Goal: Information Seeking & Learning: Learn about a topic

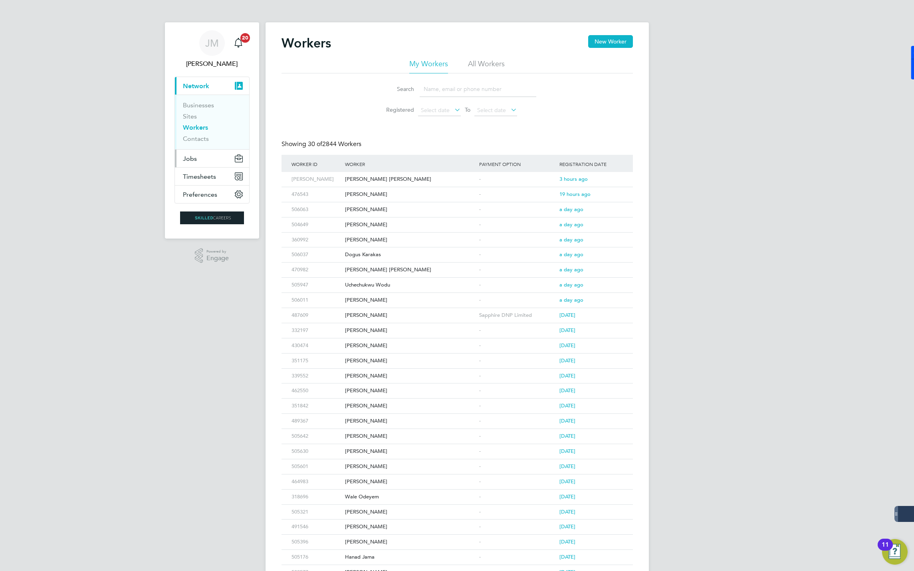
click at [193, 158] on span "Jobs" at bounding box center [190, 159] width 14 height 8
click at [188, 157] on span "Jobs" at bounding box center [190, 159] width 14 height 8
click at [192, 158] on span "Jobs" at bounding box center [190, 159] width 14 height 8
click at [193, 121] on link "Positions" at bounding box center [196, 123] width 26 height 8
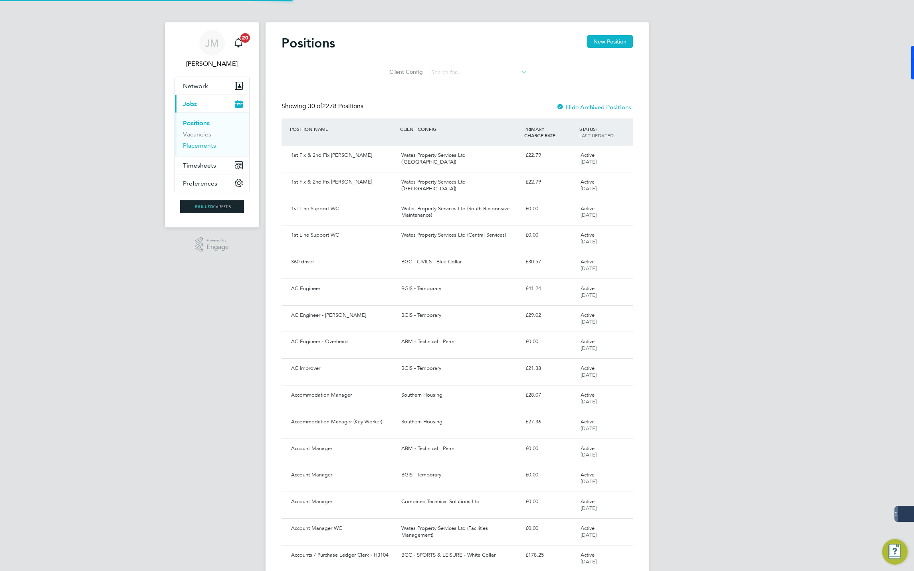
click at [200, 149] on link "Placements" at bounding box center [199, 146] width 33 height 8
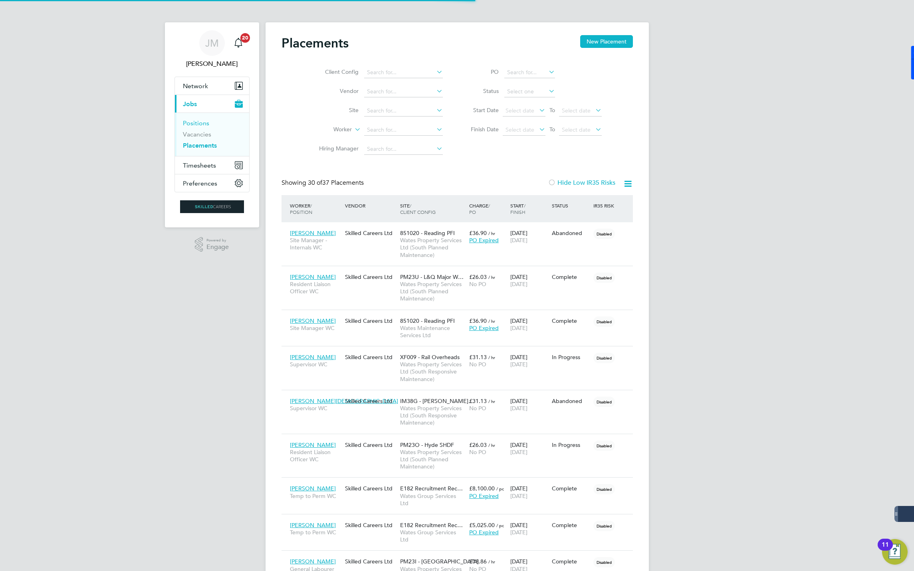
click at [196, 121] on link "Positions" at bounding box center [196, 123] width 26 height 8
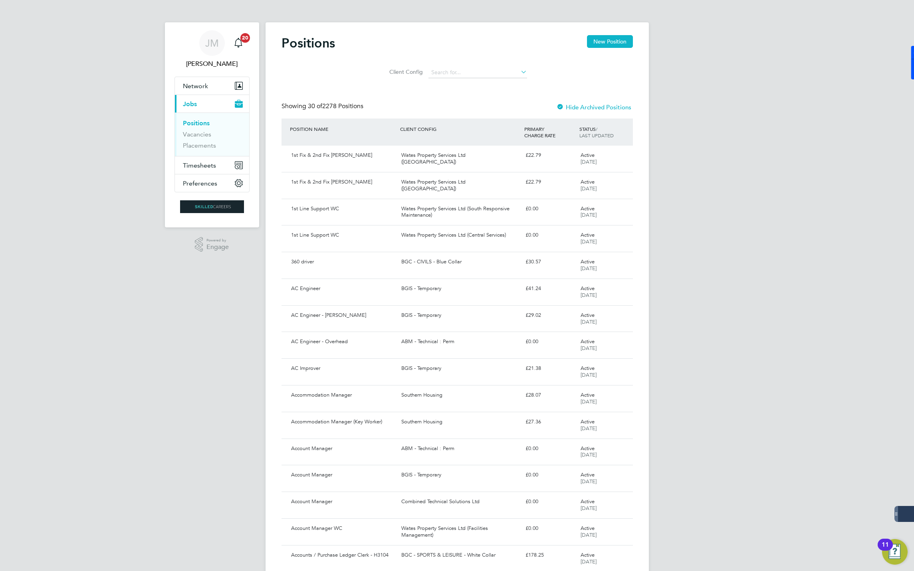
click at [202, 139] on li "Vacancies" at bounding box center [213, 136] width 60 height 11
click at [199, 138] on link "Vacancies" at bounding box center [197, 135] width 28 height 8
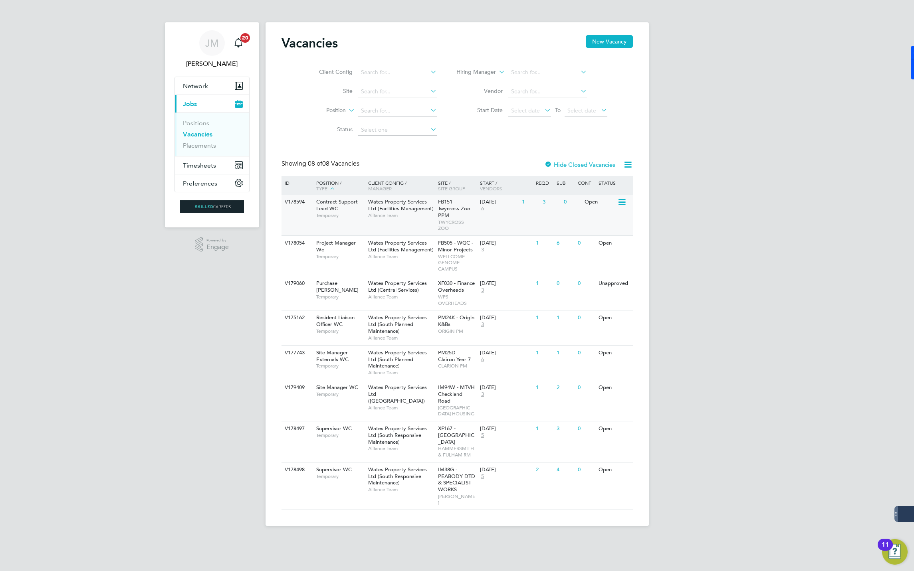
click at [339, 208] on div "Contract Support Lead WC Temporary" at bounding box center [338, 209] width 56 height 28
click at [386, 396] on span "Wates Property Services Ltd ([GEOGRAPHIC_DATA])" at bounding box center [397, 394] width 59 height 20
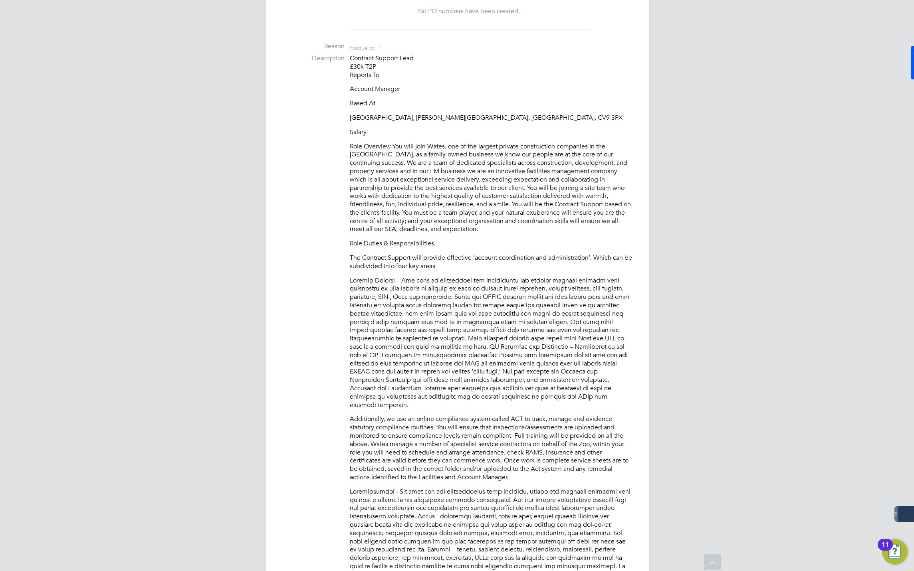
scroll to position [179, 0]
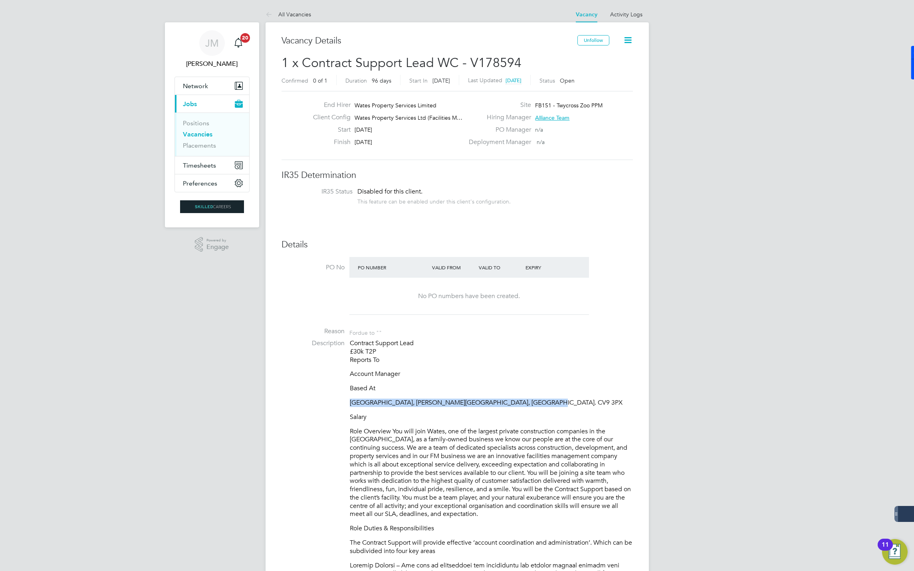
drag, startPoint x: 541, startPoint y: 394, endPoint x: 335, endPoint y: 399, distance: 206.1
drag, startPoint x: 335, startPoint y: 399, endPoint x: 417, endPoint y: 405, distance: 81.7
copy p "Twycross Zoo, Burton Road, Atherstone, Warwickshire. CV9 3PX"
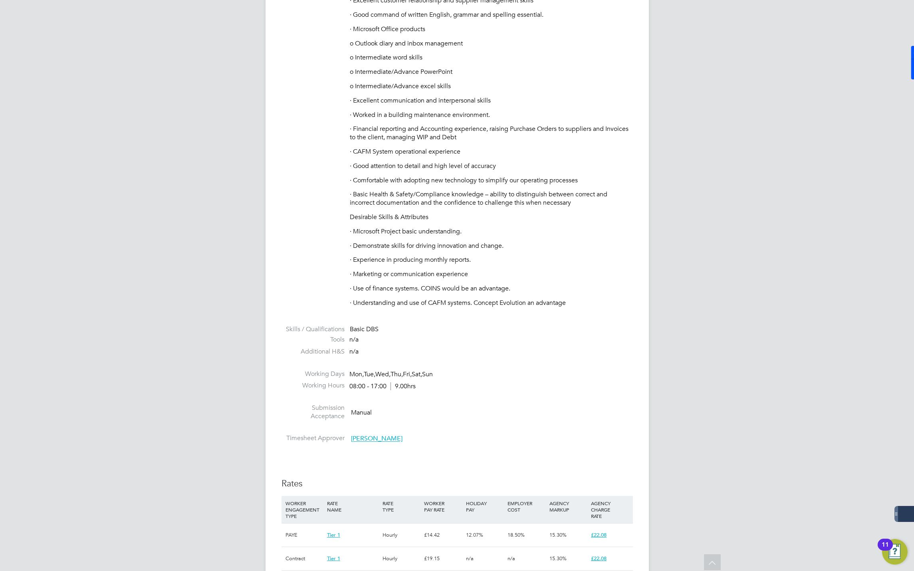
click at [368, 435] on span "Chris Cornaby" at bounding box center [377, 439] width 52 height 8
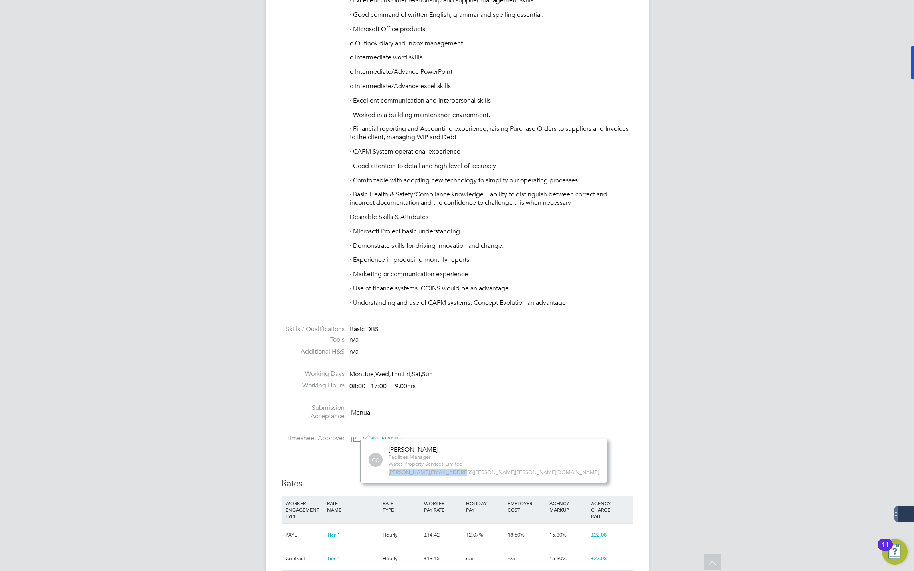
drag, startPoint x: 454, startPoint y: 474, endPoint x: 375, endPoint y: 472, distance: 79.1
click at [375, 472] on div "CC Chris Cornaby Facilities Manager Wates Property Services Limited chris.corna…" at bounding box center [483, 461] width 230 height 30
copy span "chris.cornaby@wates.co.uk"
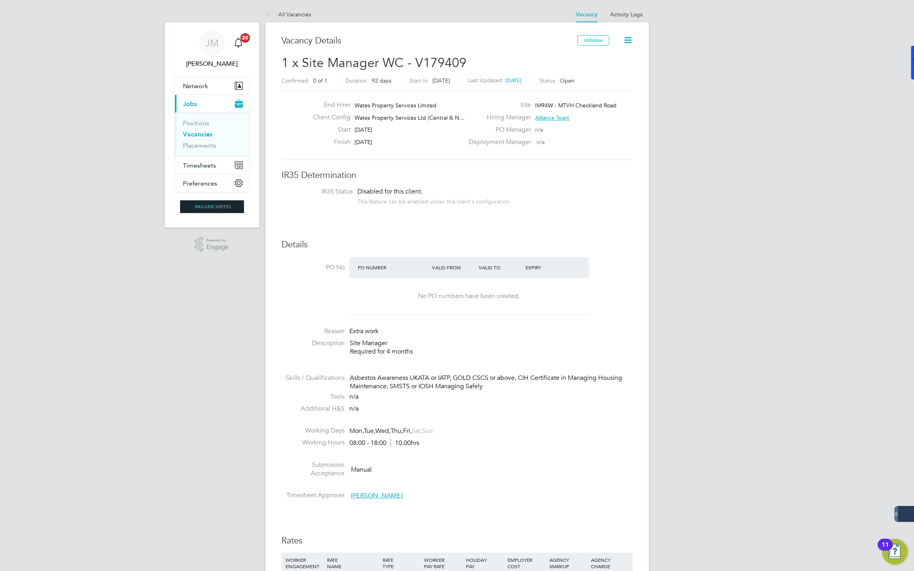
drag, startPoint x: 350, startPoint y: 345, endPoint x: 405, endPoint y: 341, distance: 55.2
click at [405, 341] on p "Site Manager Required for 4 months" at bounding box center [491, 347] width 283 height 17
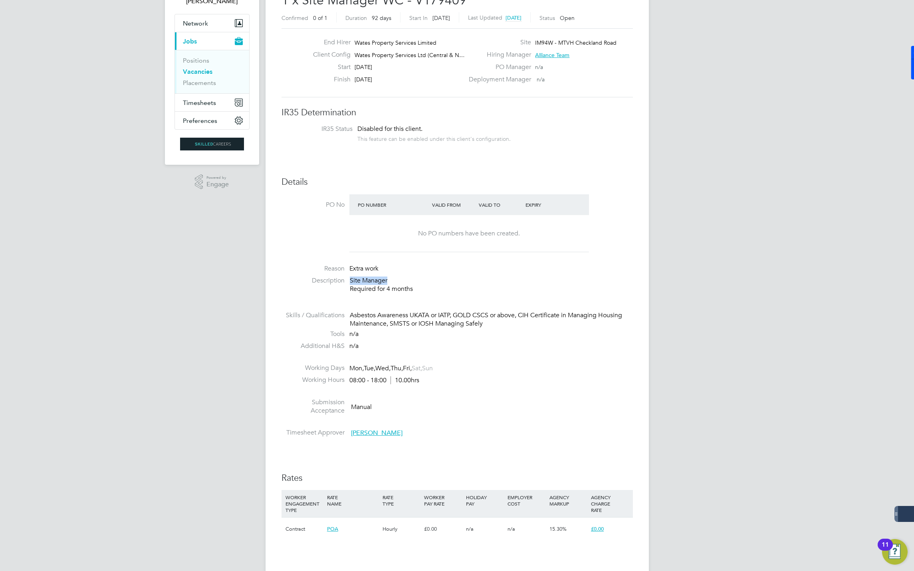
scroll to position [240, 0]
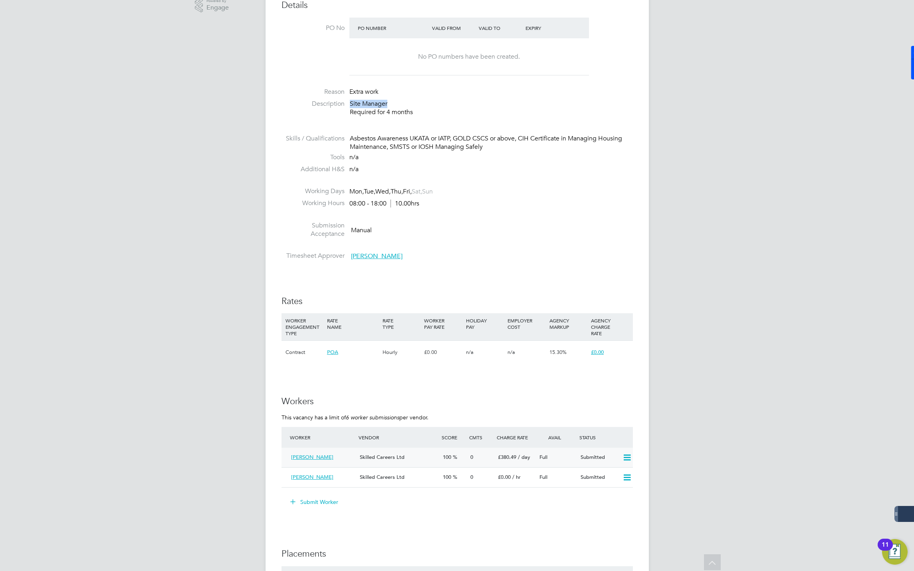
drag, startPoint x: 350, startPoint y: 455, endPoint x: 347, endPoint y: 459, distance: 5.1
click at [347, 459] on div "Anthony Chapman" at bounding box center [322, 457] width 69 height 13
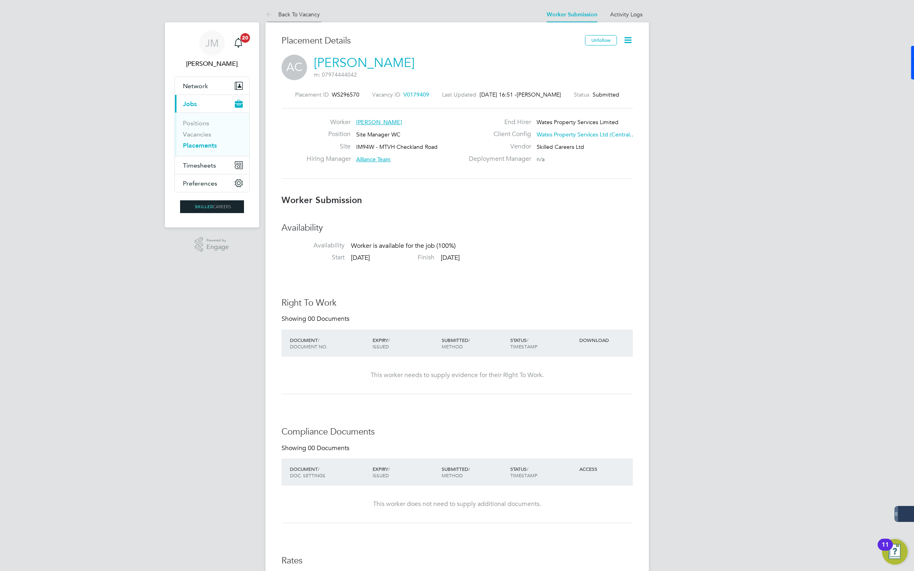
click at [298, 14] on link "Back To Vacancy" at bounding box center [292, 14] width 54 height 7
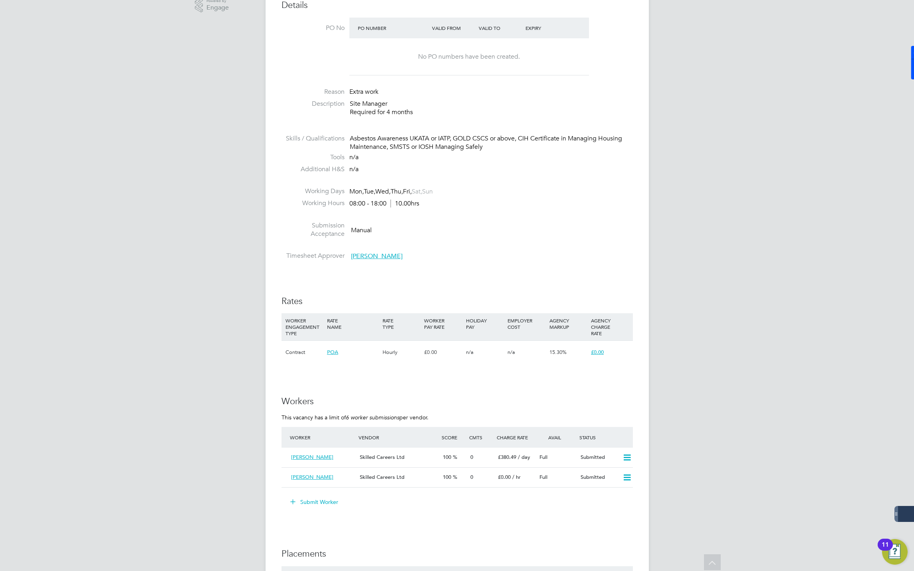
scroll to position [146, 0]
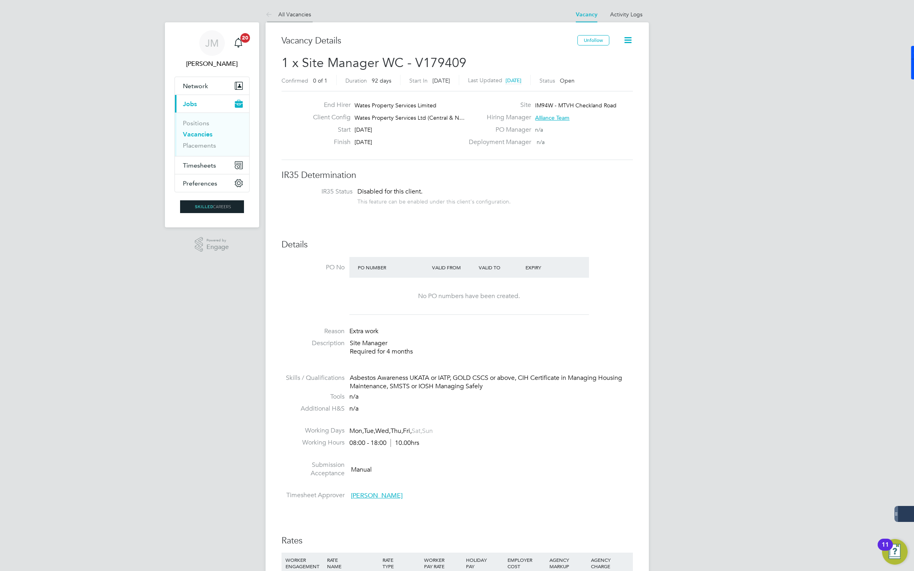
click at [284, 13] on link "All Vacancies" at bounding box center [288, 14] width 46 height 7
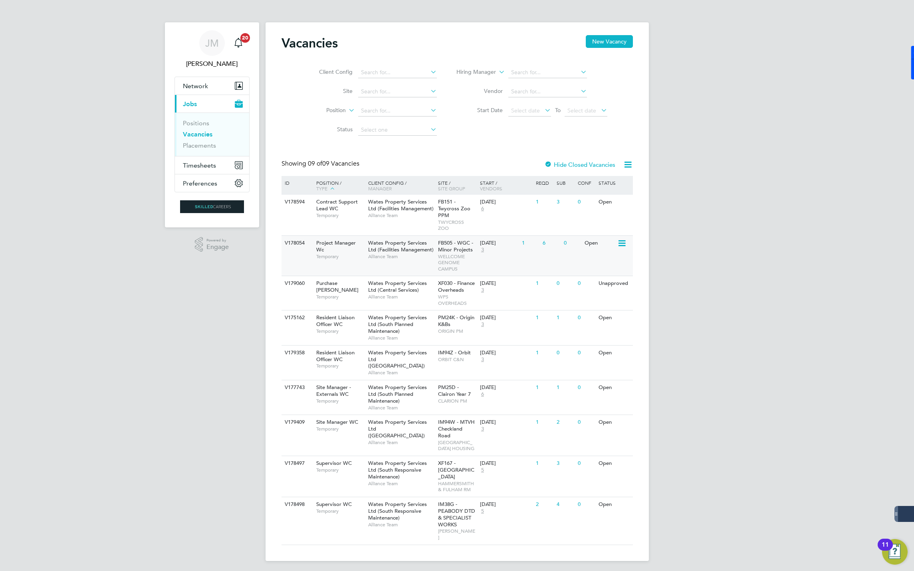
click at [331, 245] on span "Project Manager Wc" at bounding box center [336, 247] width 40 height 14
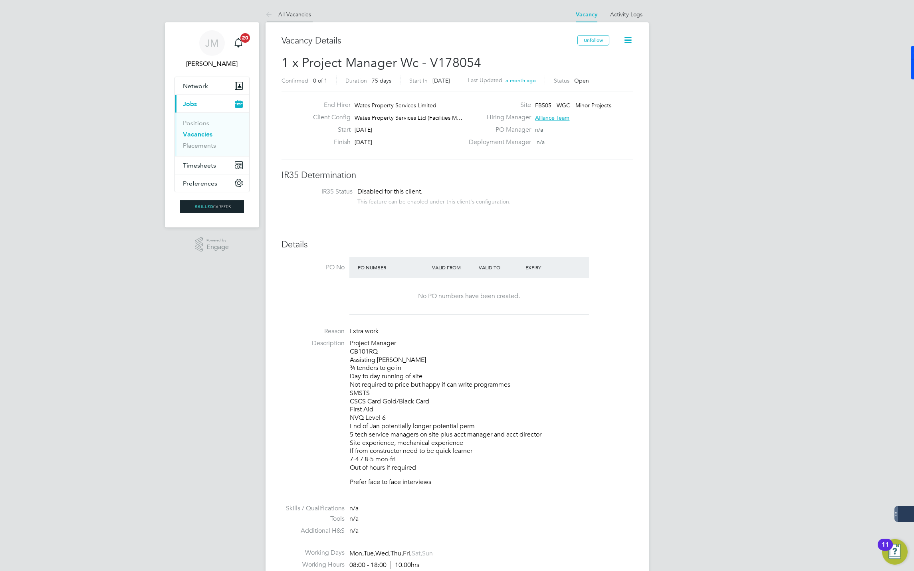
click at [287, 11] on link "All Vacancies" at bounding box center [288, 14] width 46 height 7
